Goal: Task Accomplishment & Management: Manage account settings

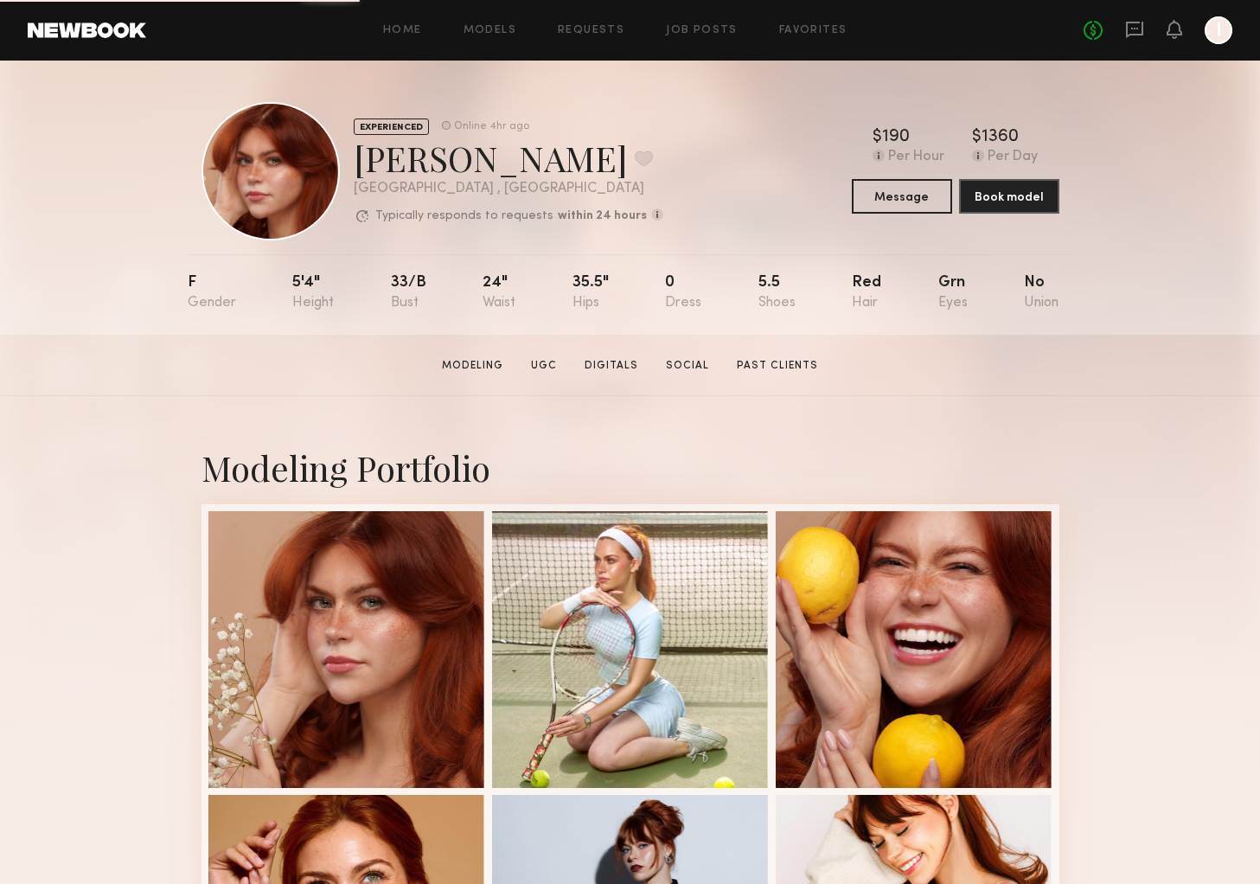
click at [1234, 35] on header "Home Models Requests Job Posts Favorites Sign Out No fees up to $5,000 I" at bounding box center [630, 30] width 1260 height 61
click at [1210, 35] on div at bounding box center [1219, 30] width 28 height 28
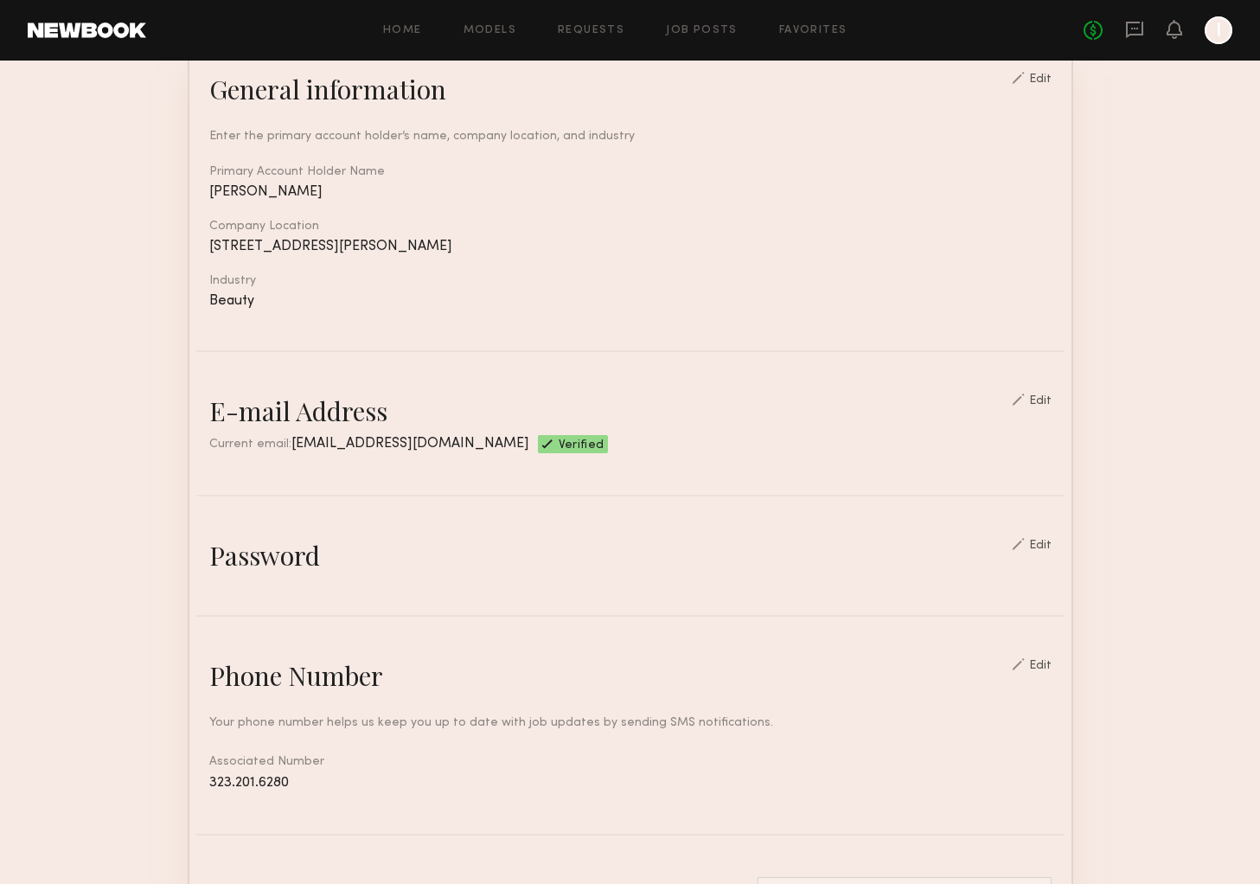
scroll to position [168, 0]
click at [1052, 396] on div "Edit" at bounding box center [1040, 402] width 22 height 12
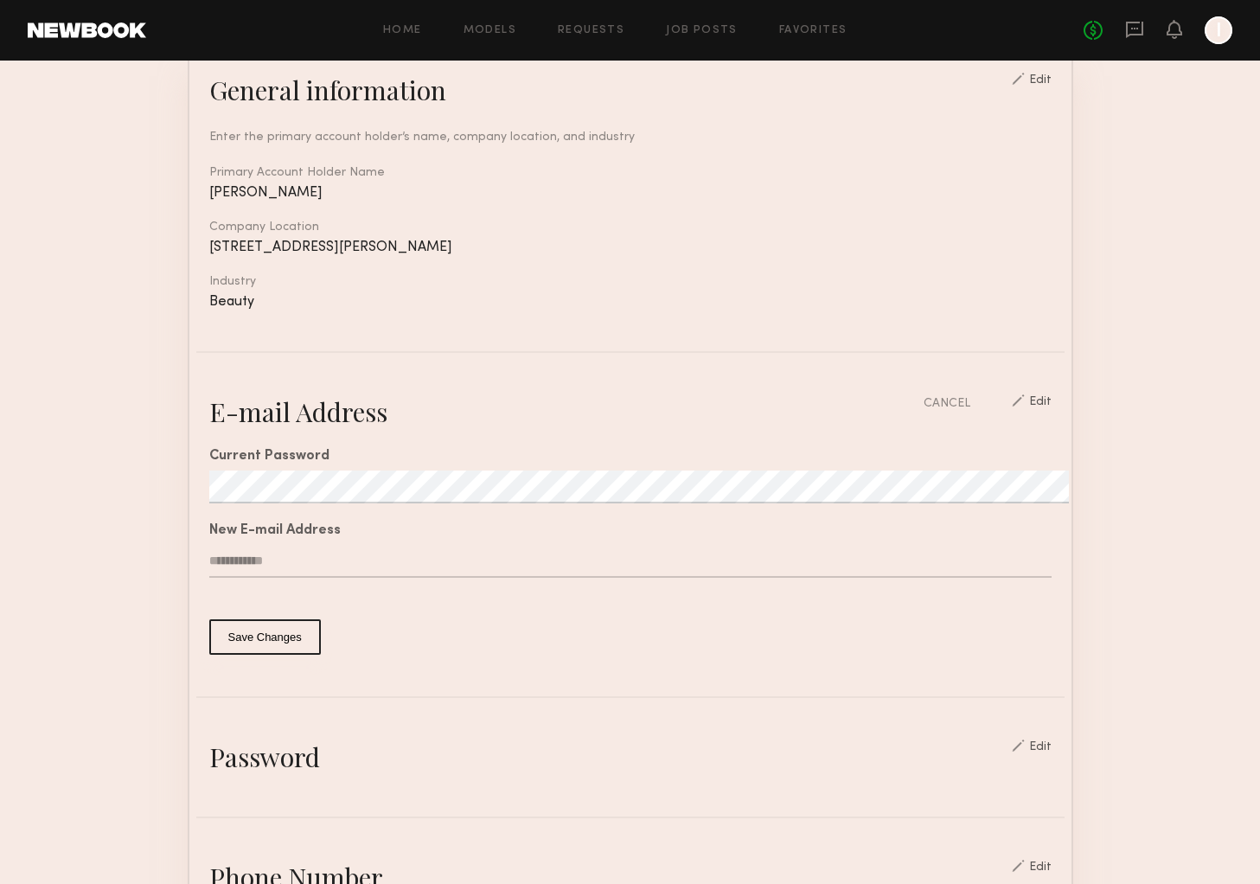
click at [297, 560] on input "text" at bounding box center [630, 561] width 843 height 33
type input "**********"
click at [281, 642] on button "Save Changes" at bounding box center [265, 636] width 112 height 35
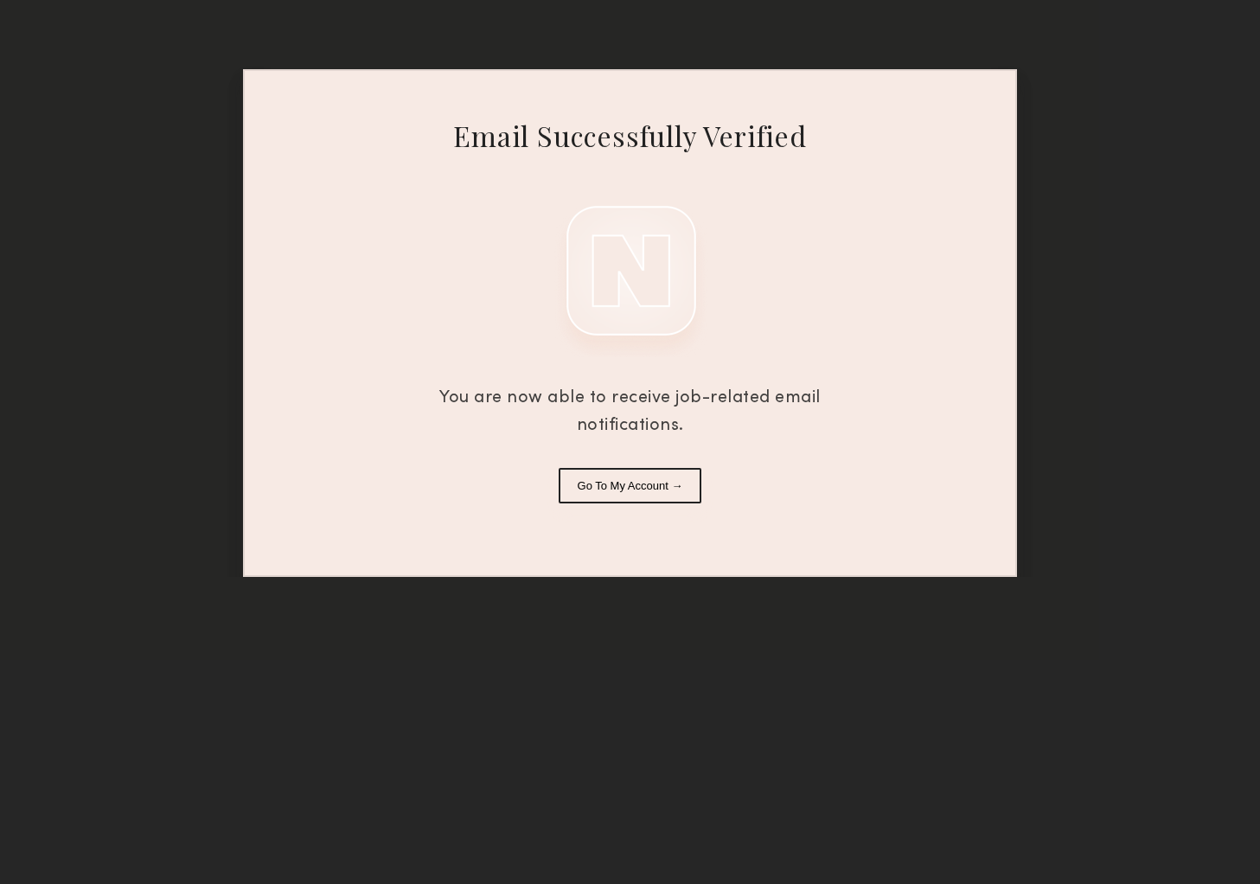
click at [650, 489] on button "Go To My Account →" at bounding box center [631, 485] width 144 height 35
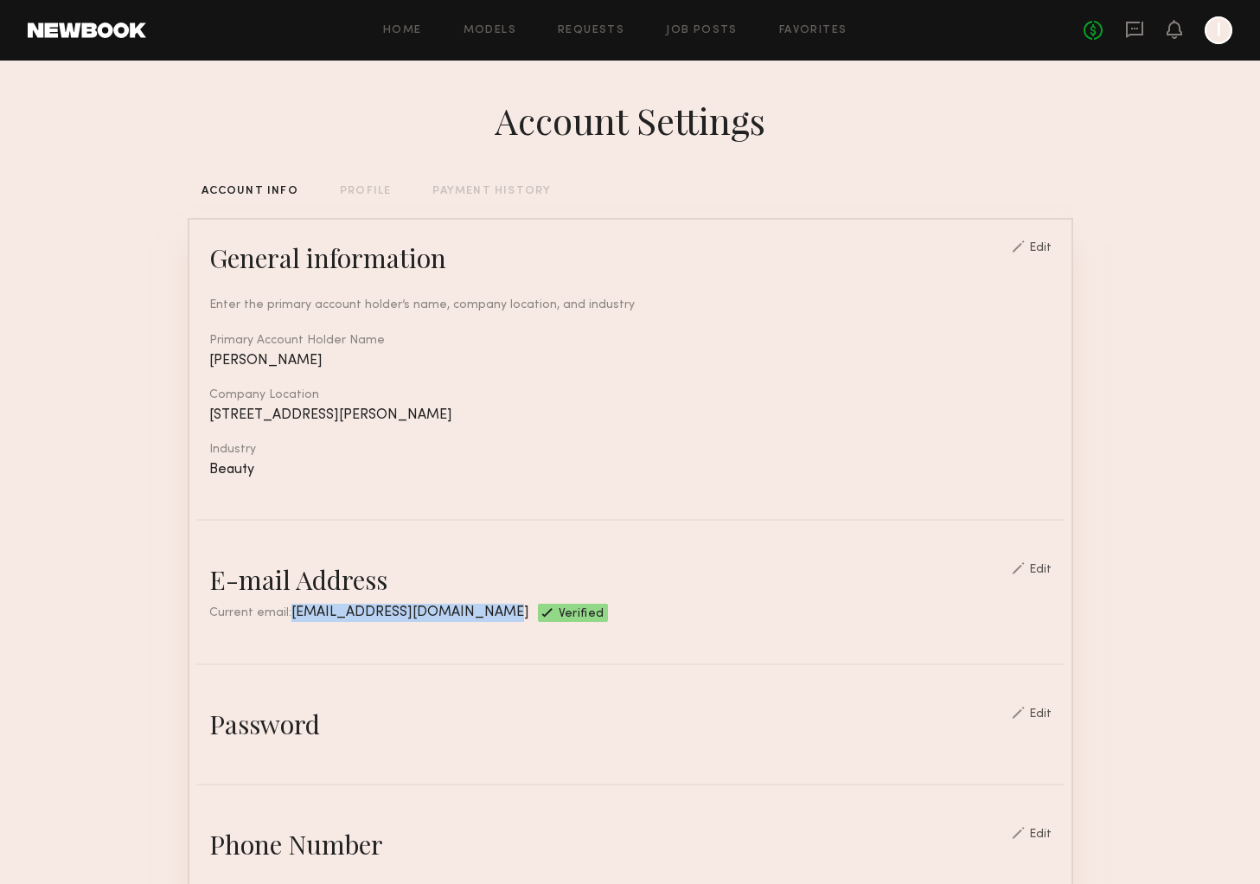
drag, startPoint x: 283, startPoint y: 611, endPoint x: 483, endPoint y: 619, distance: 200.0
click at [483, 619] on div "Current email: [EMAIL_ADDRESS][DOMAIN_NAME] Verified" at bounding box center [630, 613] width 843 height 18
copy span "[EMAIL_ADDRESS][DOMAIN_NAME]"
